Goal: Transaction & Acquisition: Purchase product/service

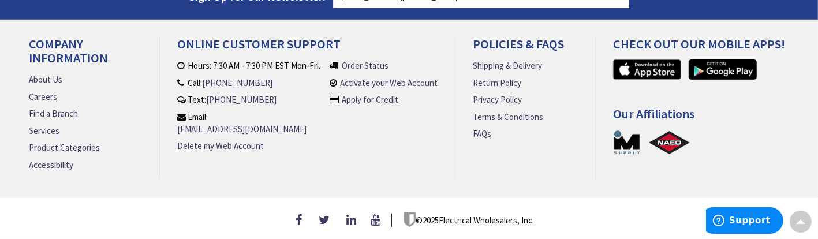
scroll to position [367, 0]
type input "[GEOGRAPHIC_DATA], [GEOGRAPHIC_DATA]"
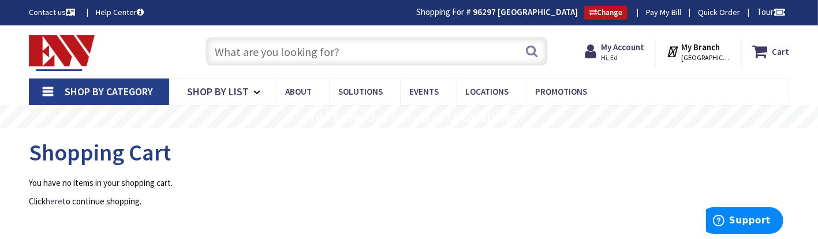
click at [249, 43] on input "text" at bounding box center [376, 51] width 342 height 29
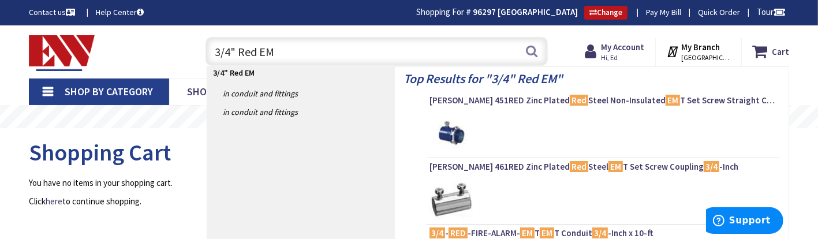
type input "3/4" Red EMT"
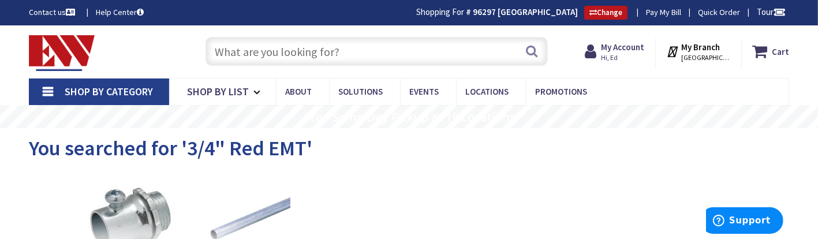
click at [245, 53] on input "text" at bounding box center [376, 51] width 342 height 29
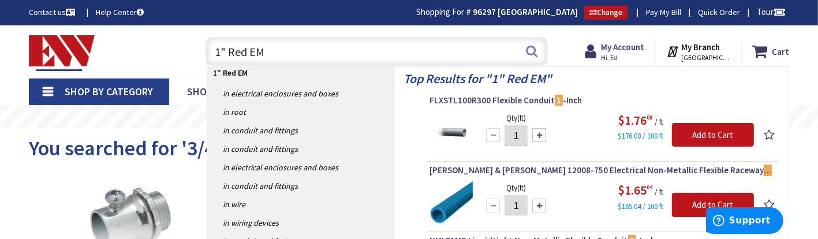
type input "1" Red EMT"
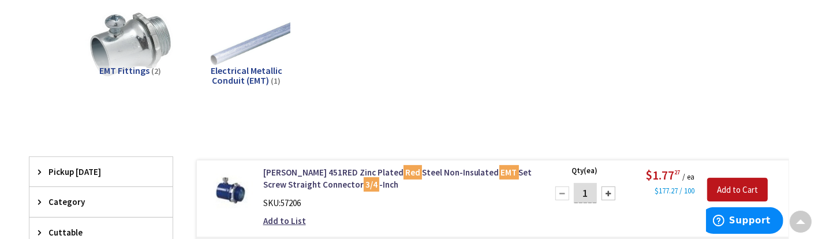
scroll to position [173, 0]
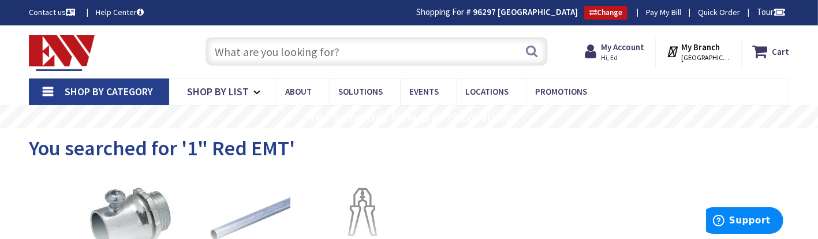
click at [284, 56] on input "text" at bounding box center [376, 51] width 342 height 29
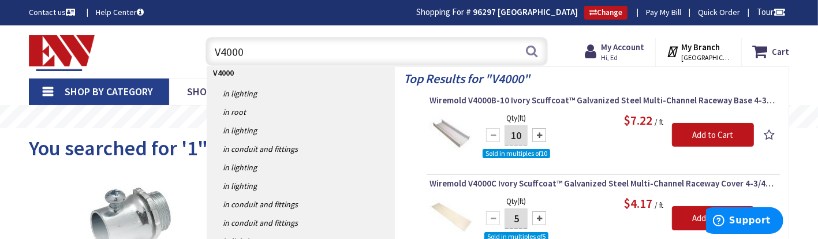
drag, startPoint x: 270, startPoint y: 44, endPoint x: 196, endPoint y: 42, distance: 73.3
click at [196, 42] on div "V4000 V4000 Search" at bounding box center [373, 50] width 365 height 37
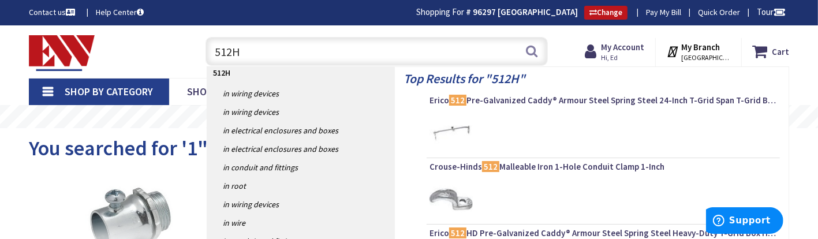
type input "512HD"
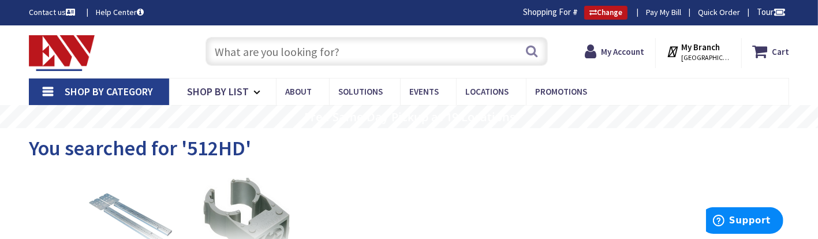
click at [236, 51] on input "text" at bounding box center [376, 51] width 342 height 29
click at [245, 53] on input "text" at bounding box center [376, 51] width 342 height 29
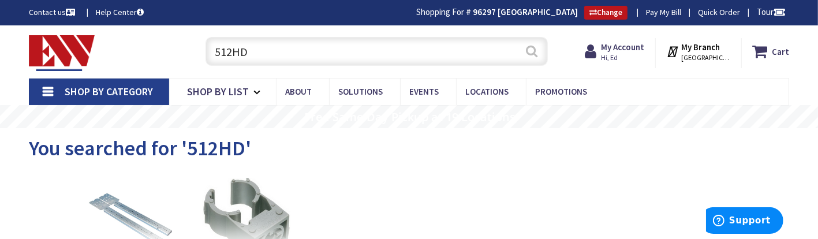
type input "512HD"
click at [530, 50] on button "Search" at bounding box center [531, 51] width 15 height 26
click at [358, 42] on input "text" at bounding box center [376, 51] width 342 height 29
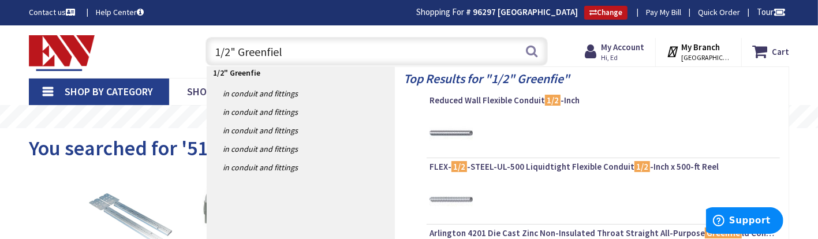
type input "1/2" Greenfield"
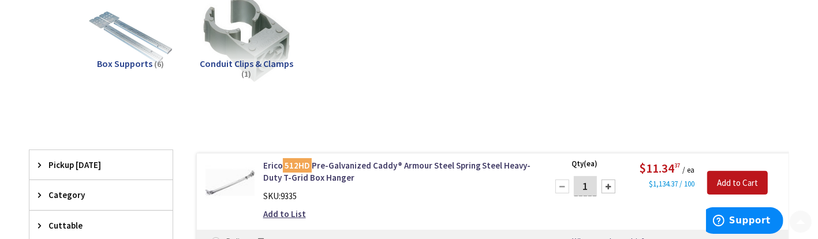
scroll to position [346, 0]
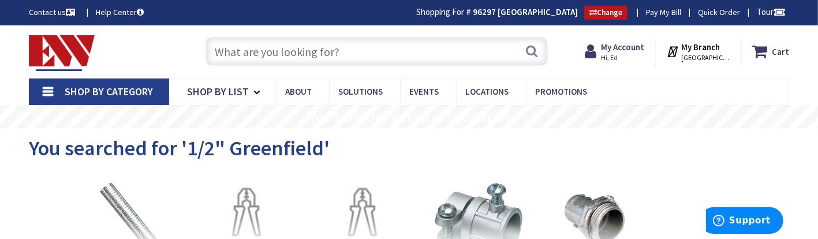
click at [244, 46] on input "text" at bounding box center [376, 51] width 342 height 29
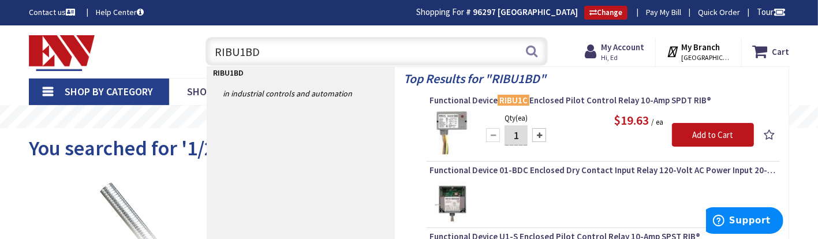
type input "RIBU1BDC"
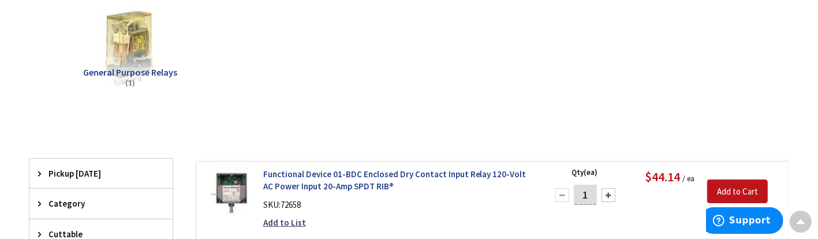
scroll to position [174, 0]
